Goal: Information Seeking & Learning: Learn about a topic

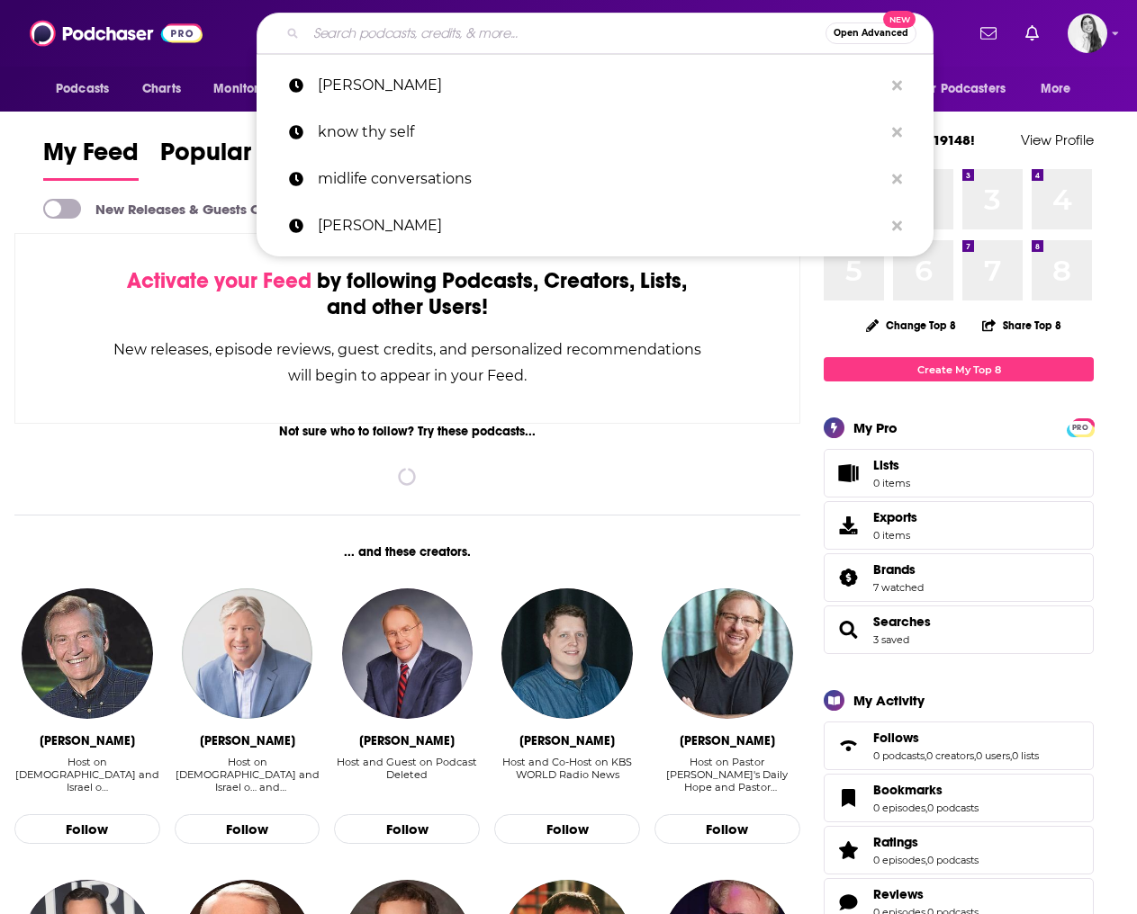
click at [368, 33] on input "Search podcasts, credits, & more..." at bounding box center [565, 33] width 519 height 29
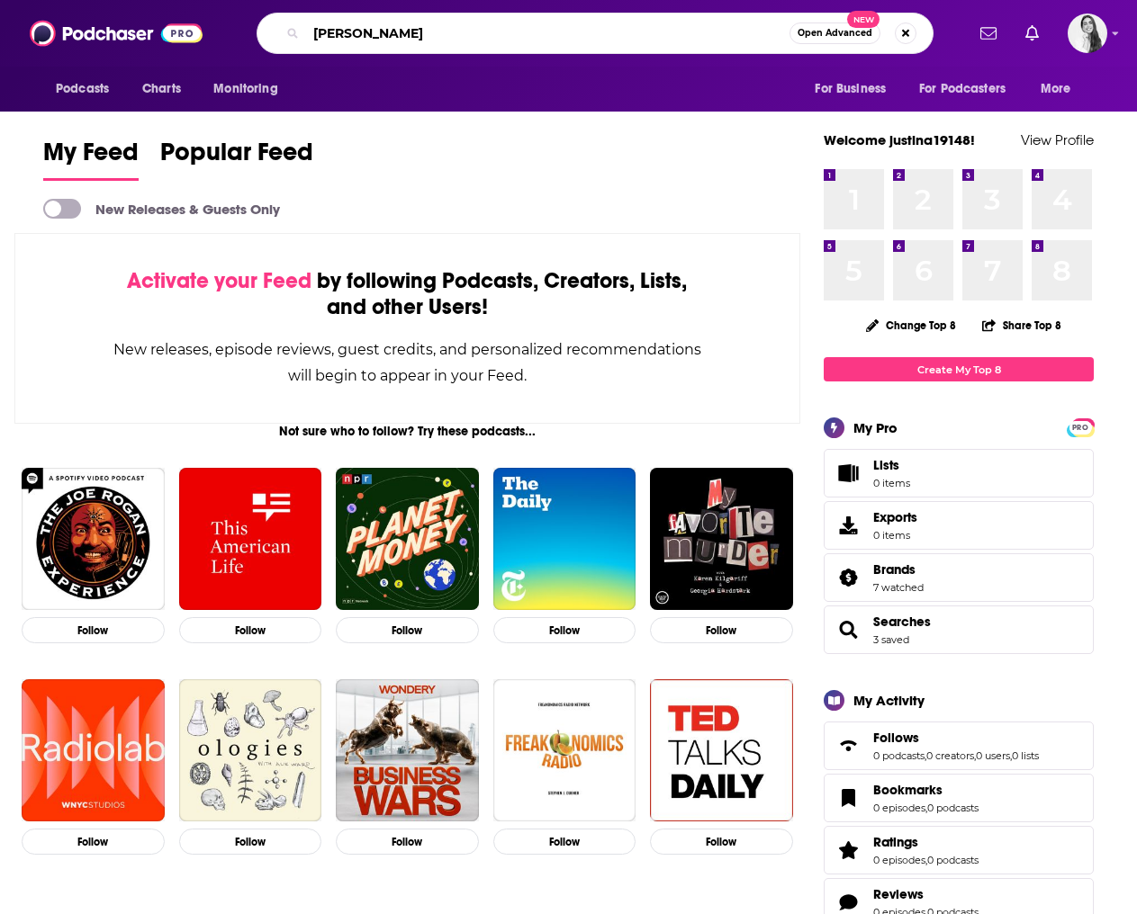
type input "[PERSON_NAME]"
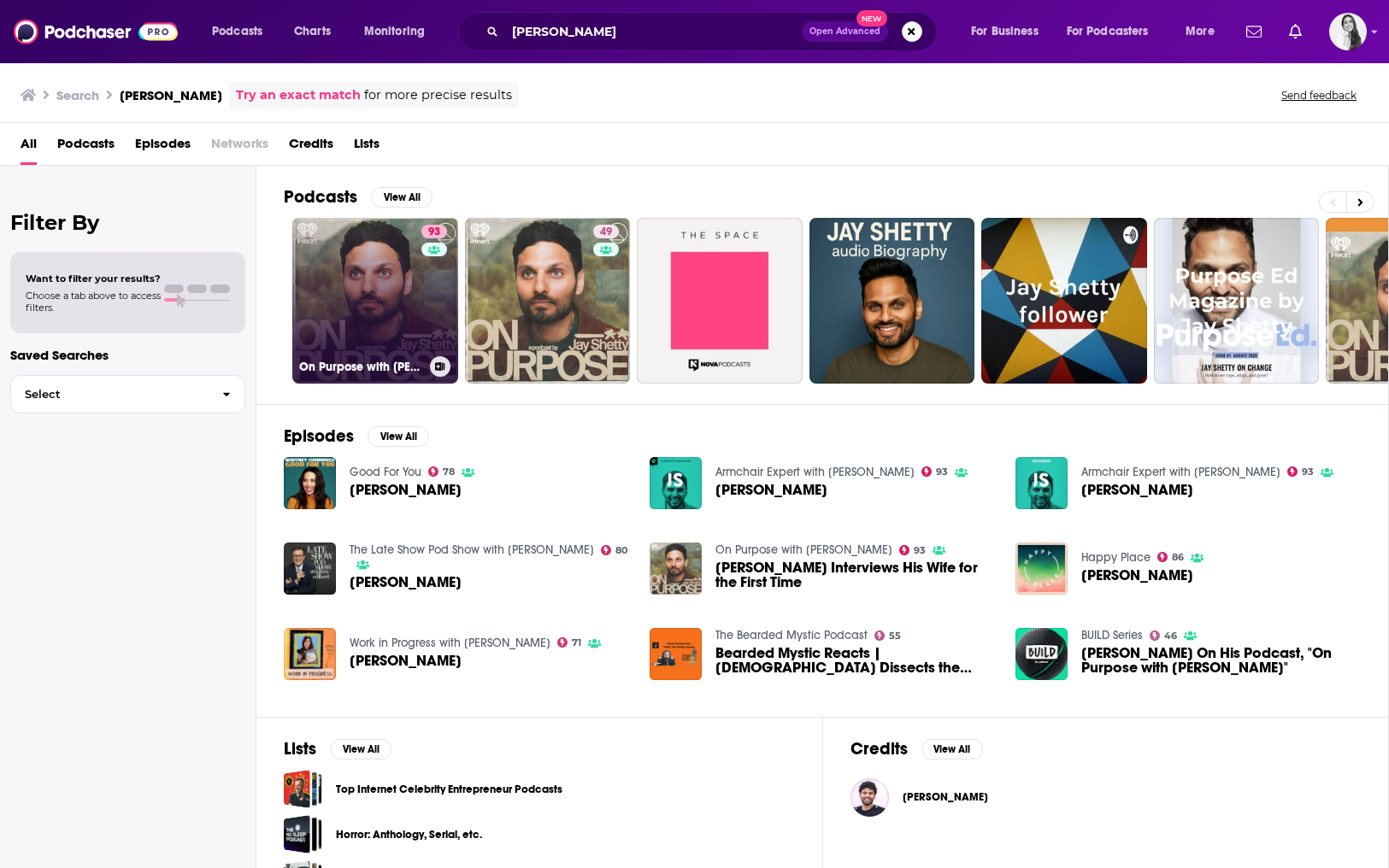
click at [389, 325] on link "93 On Purpose with Jay Shetty" at bounding box center [375, 300] width 166 height 166
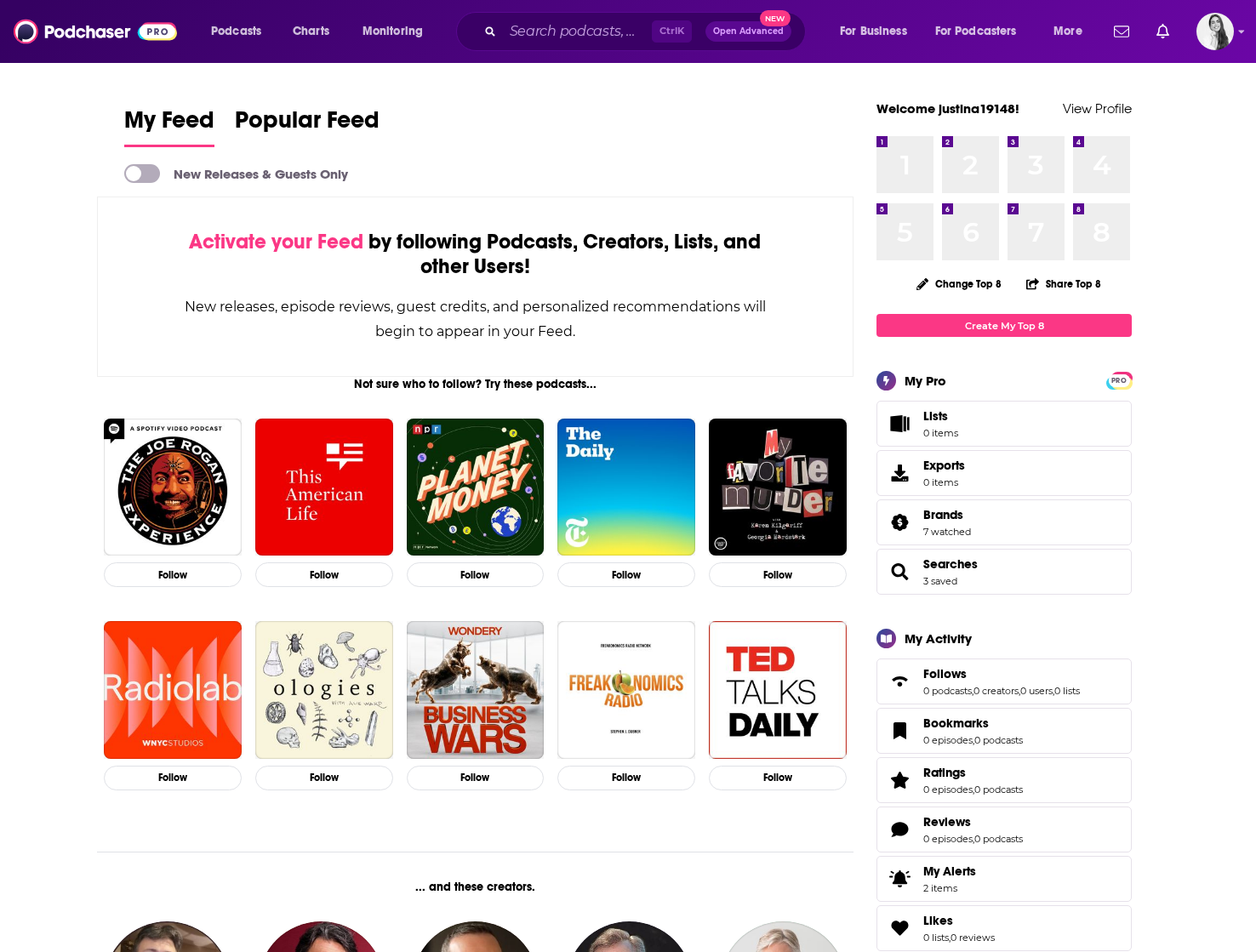
click at [532, 16] on div "Ctrl K Open Advanced New" at bounding box center [631, 31] width 350 height 39
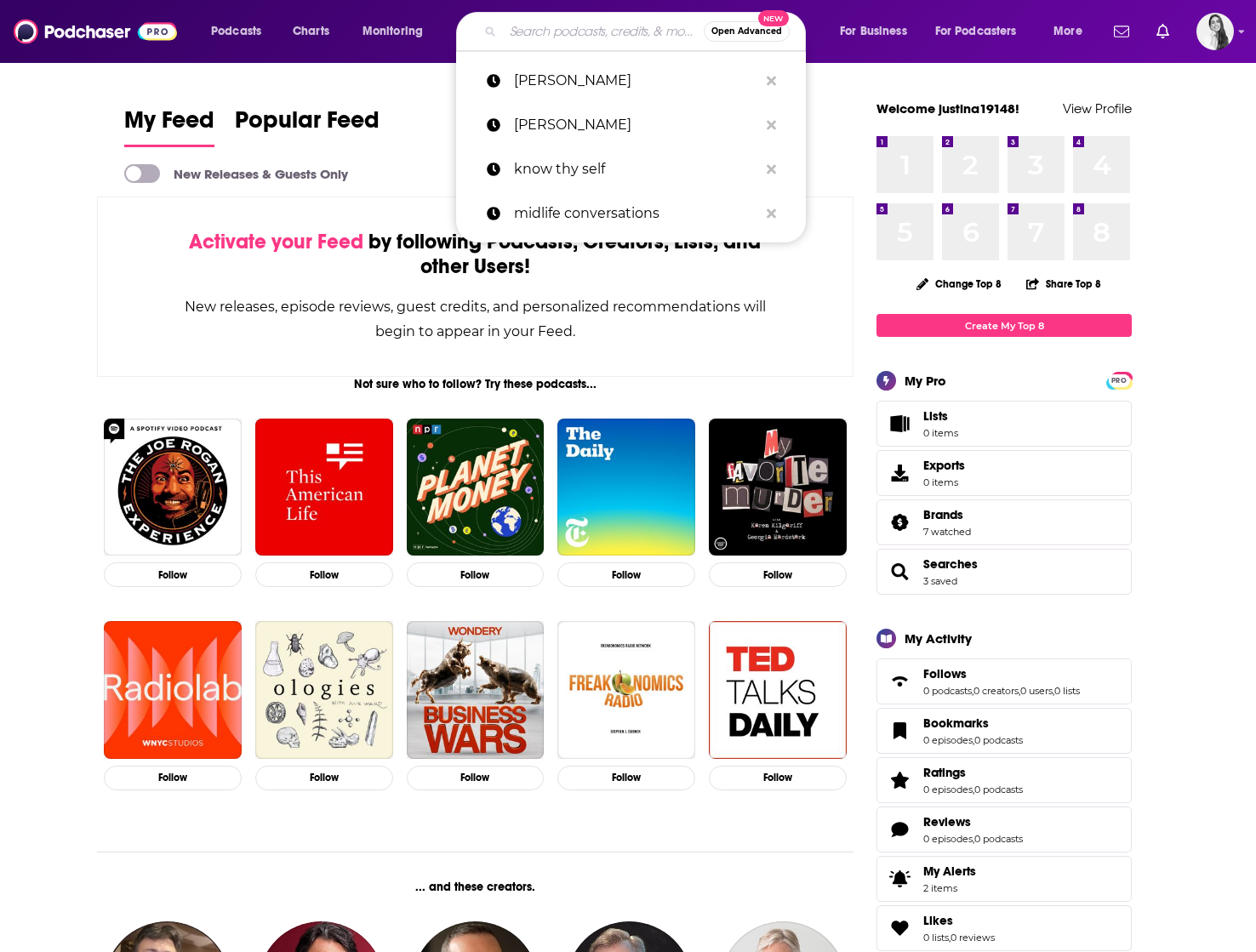
click at [532, 31] on input "Search podcasts, credits, & more..." at bounding box center [603, 31] width 201 height 27
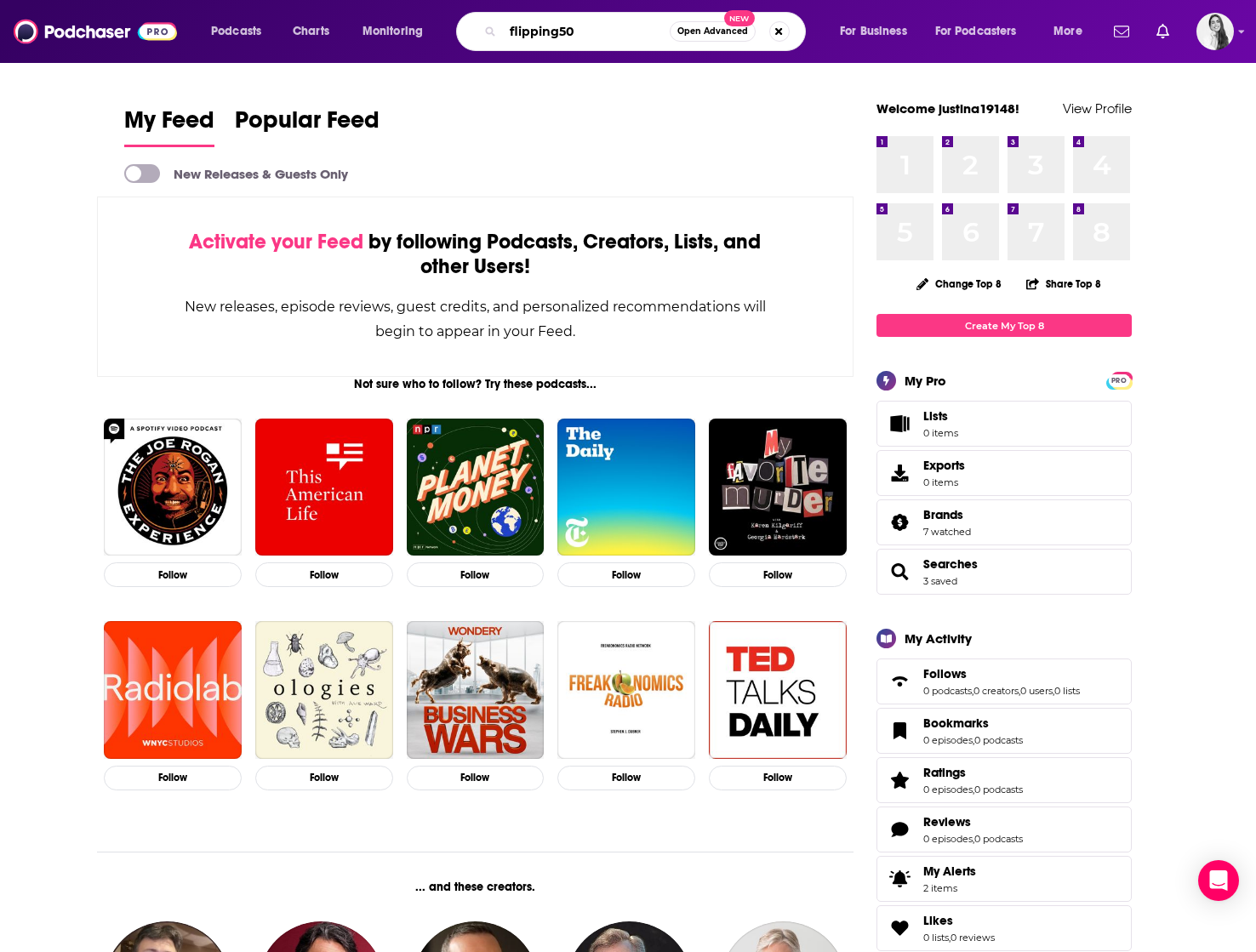
type input "flipping50"
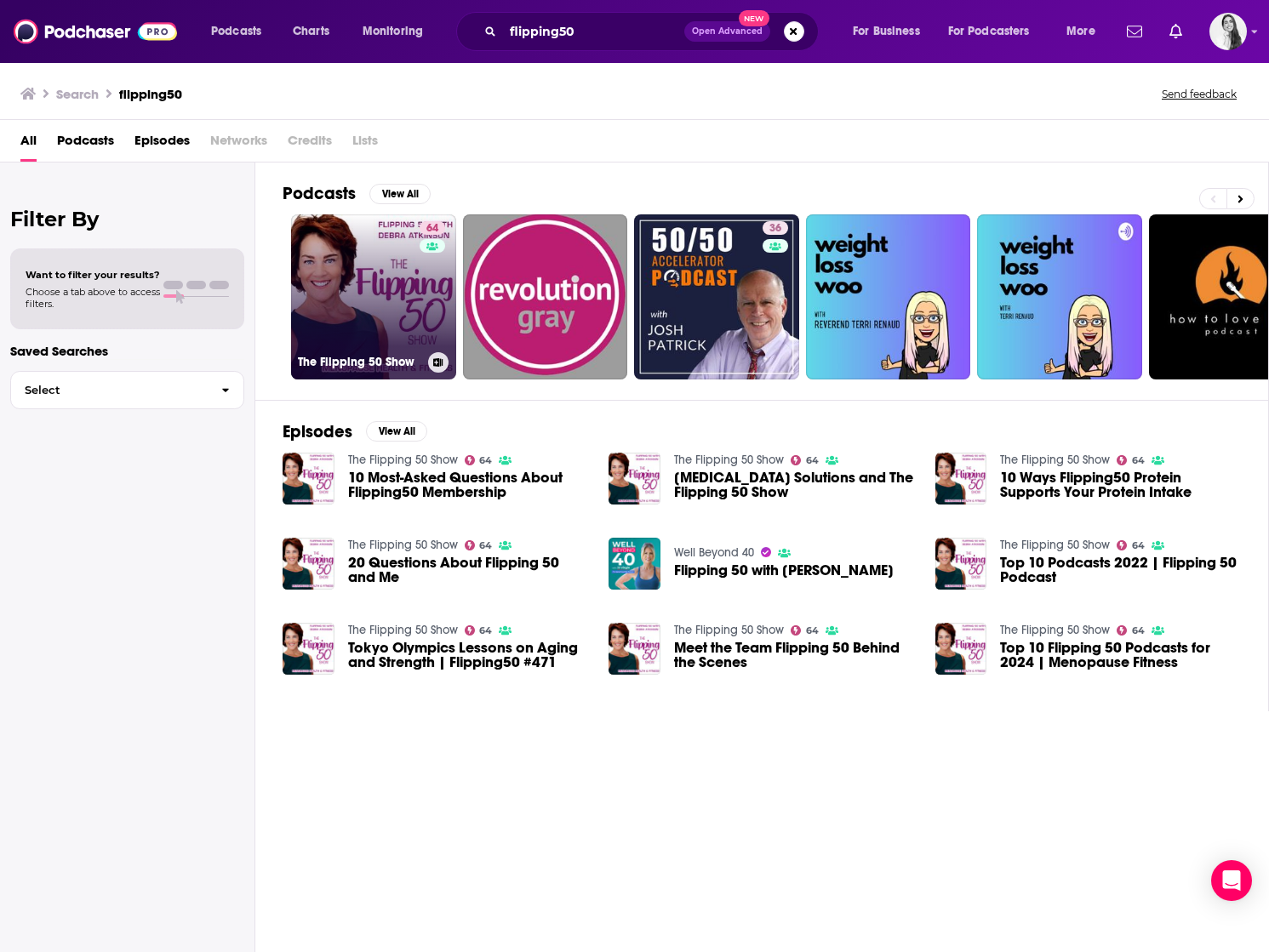
click at [402, 319] on link "64 The Flipping 50 Show" at bounding box center [374, 297] width 165 height 165
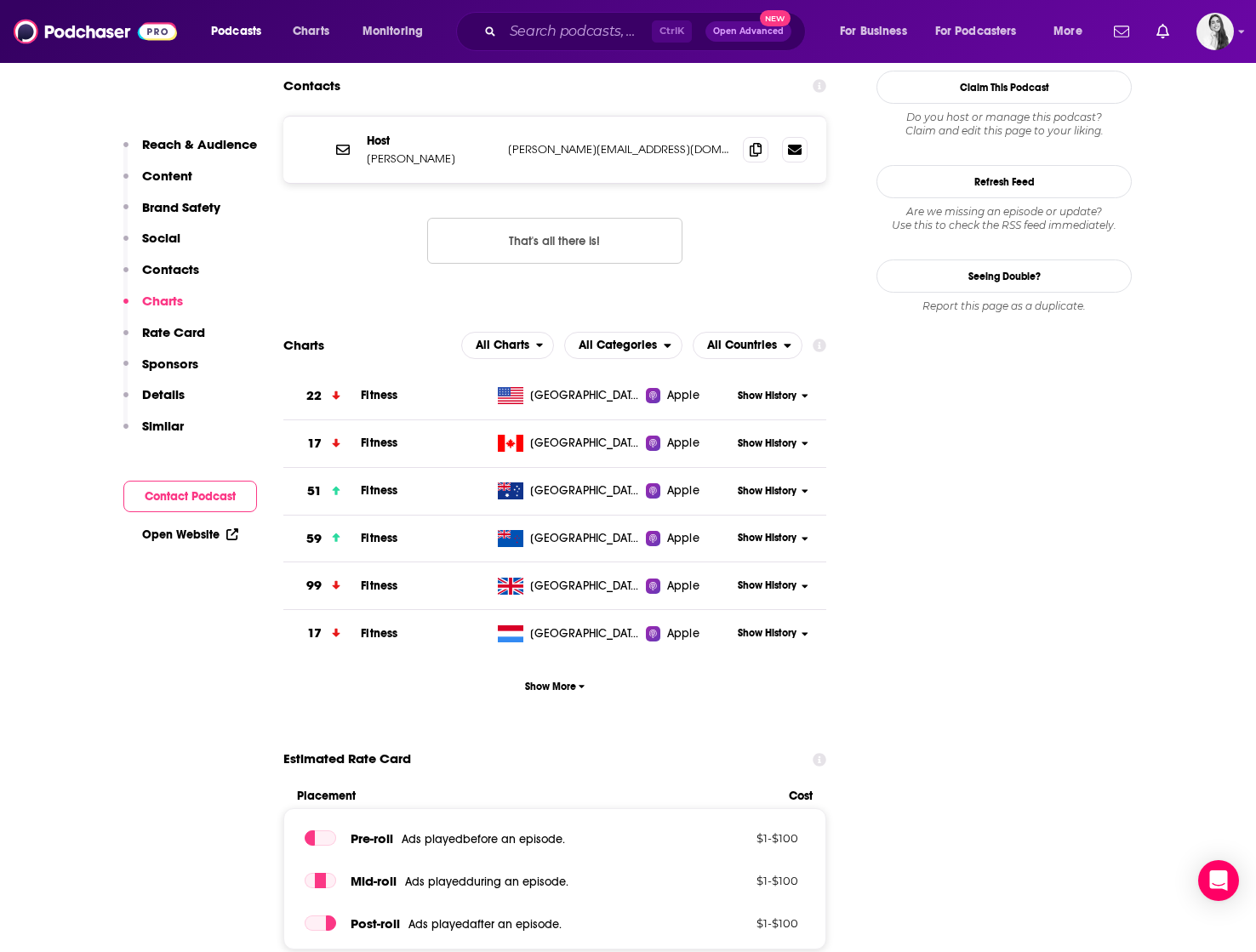
scroll to position [2467, 0]
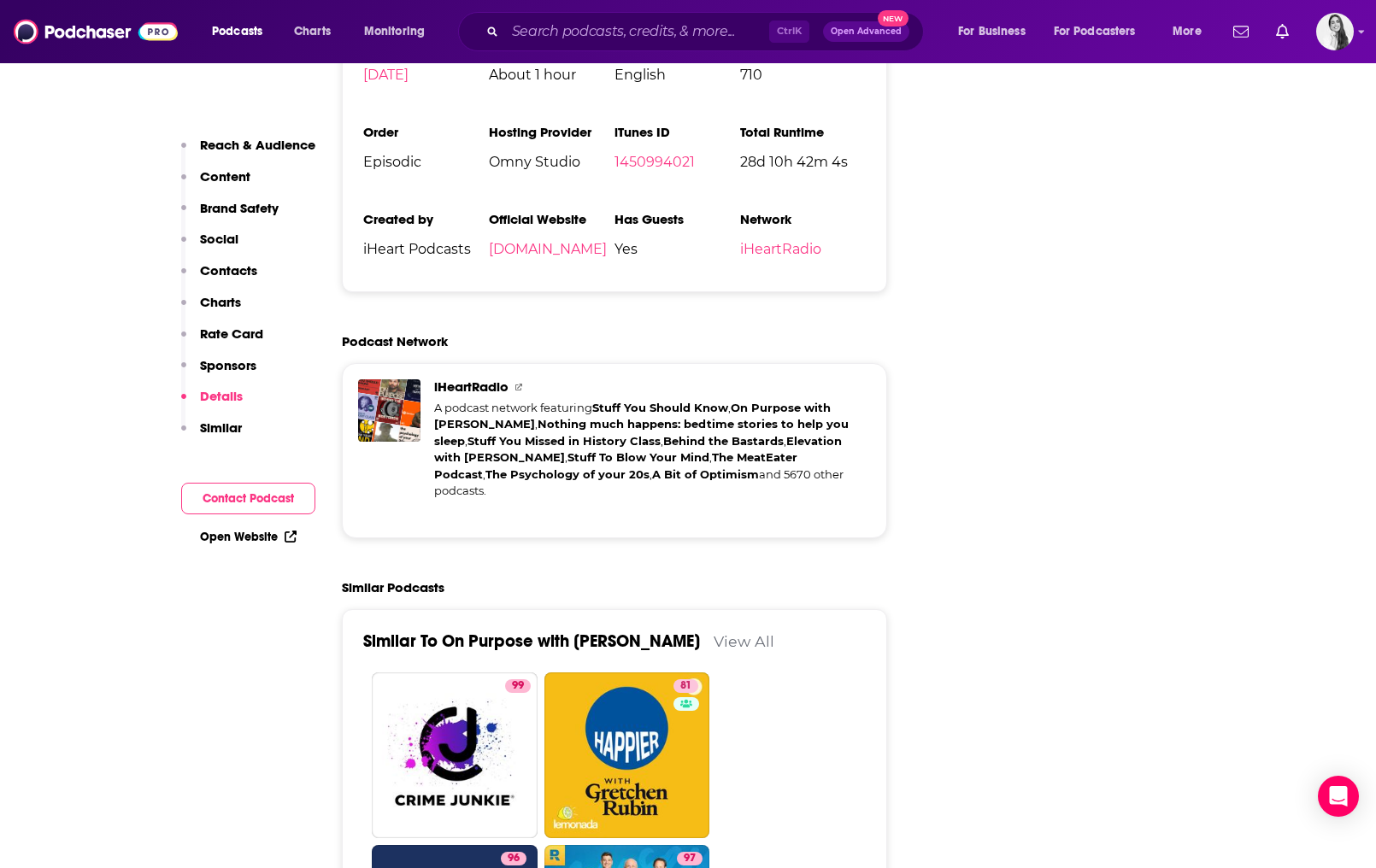
scroll to position [4102, 0]
